Goal: Task Accomplishment & Management: Manage account settings

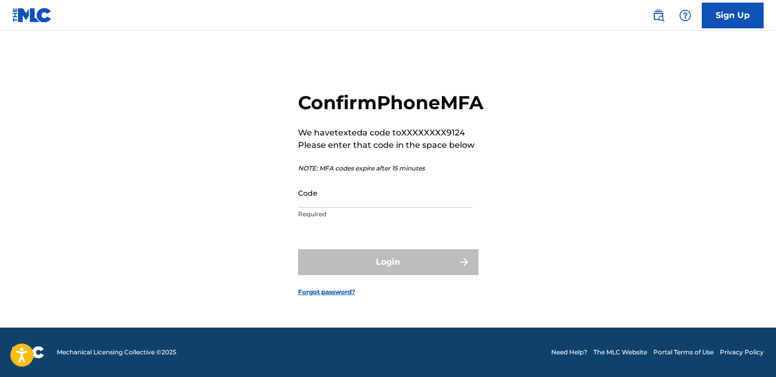
click at [368, 206] on input "Code" at bounding box center [385, 192] width 174 height 29
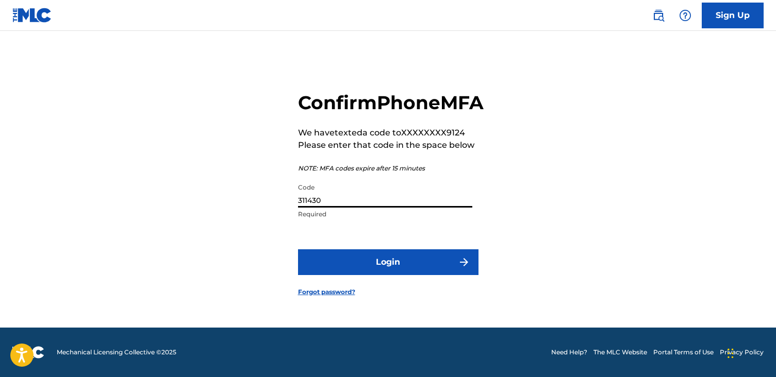
type input "311430"
click at [357, 269] on button "Login" at bounding box center [388, 263] width 180 height 26
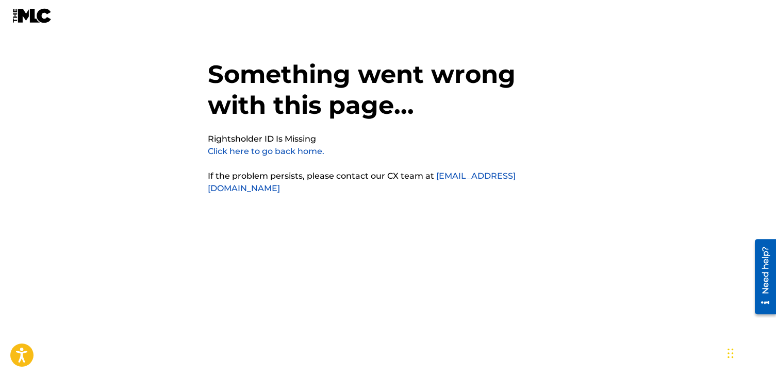
click at [283, 153] on link "Click here to go back home." at bounding box center [266, 151] width 117 height 10
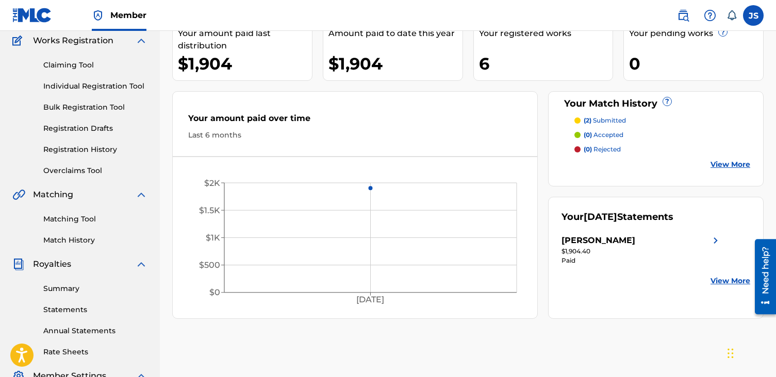
scroll to position [262, 0]
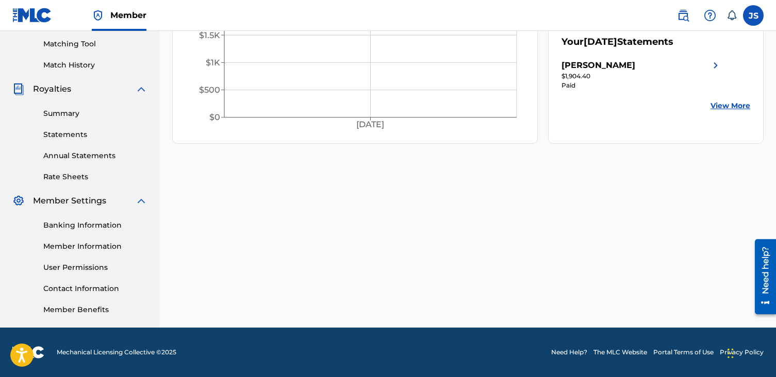
click at [71, 127] on div "Summary Statements Annual Statements Rate Sheets" at bounding box center [79, 138] width 135 height 87
click at [68, 108] on link "Summary" at bounding box center [95, 113] width 104 height 11
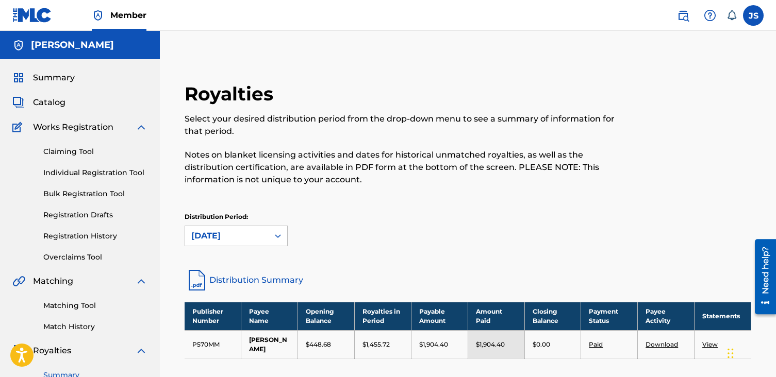
click at [761, 15] on label at bounding box center [753, 15] width 21 height 21
click at [753, 15] on input "JS Joel Sanchez deepinthisduffle@gmail.com Notification Preferences Profile Log…" at bounding box center [753, 15] width 0 height 0
click at [662, 143] on p "Log out" at bounding box center [653, 145] width 24 height 9
click at [753, 15] on input "JS Joel Sanchez deepinthisduffle@gmail.com Notification Preferences Profile Log…" at bounding box center [753, 15] width 0 height 0
